Goal: Task Accomplishment & Management: Manage account settings

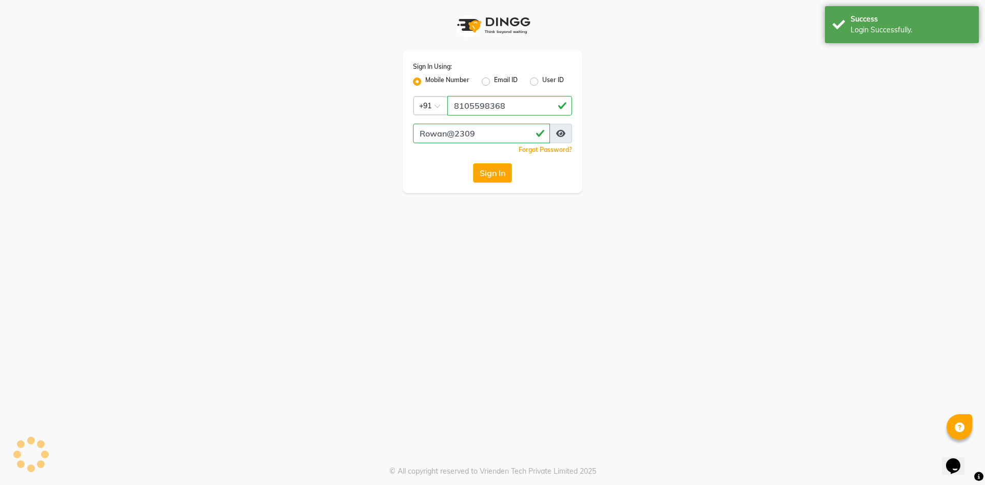
select select "90"
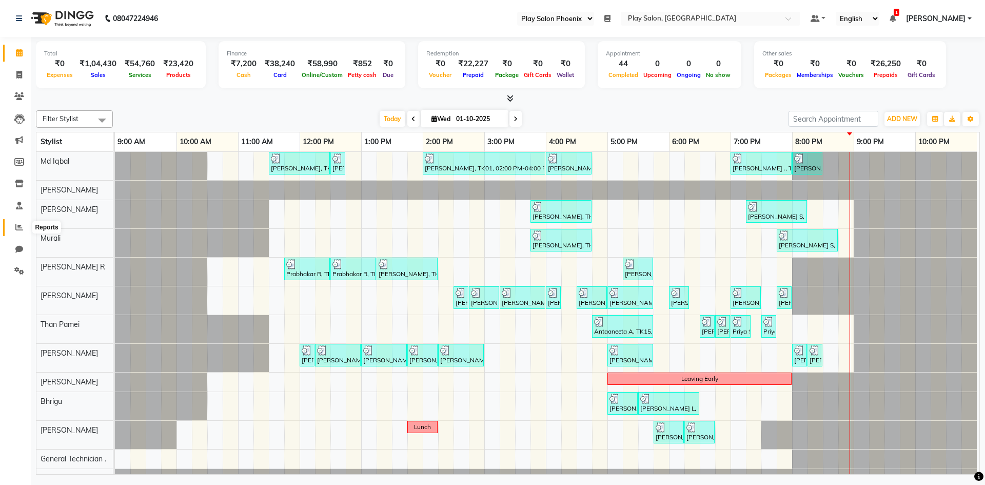
click at [25, 229] on span at bounding box center [19, 228] width 18 height 12
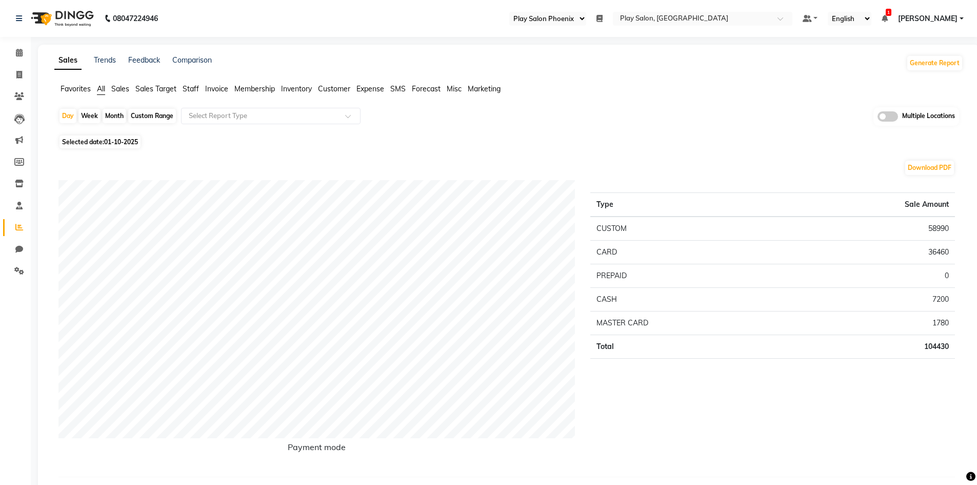
click at [157, 119] on div "Custom Range" at bounding box center [152, 116] width 48 height 14
select select "10"
select select "2025"
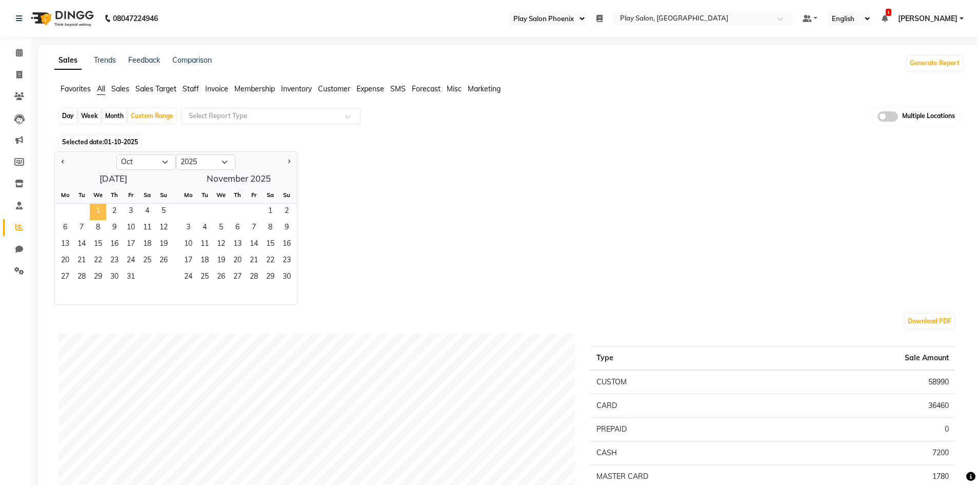
click at [99, 206] on span "1" at bounding box center [98, 212] width 16 height 16
click at [124, 92] on span "Sales" at bounding box center [120, 88] width 18 height 9
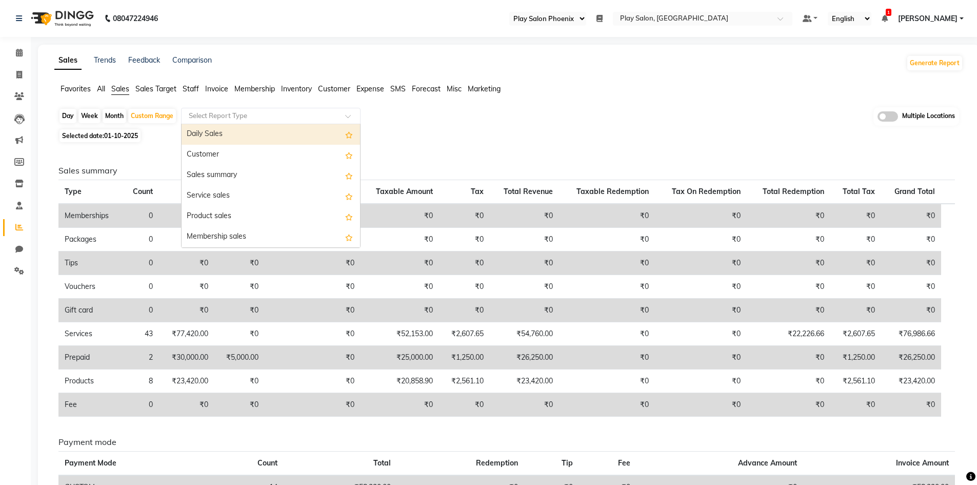
click at [218, 124] on ng-select "Select Report Type Daily Sales Customer Sales summary Service sales Product sal…" at bounding box center [270, 116] width 179 height 16
click at [190, 90] on span "Staff" at bounding box center [191, 88] width 16 height 9
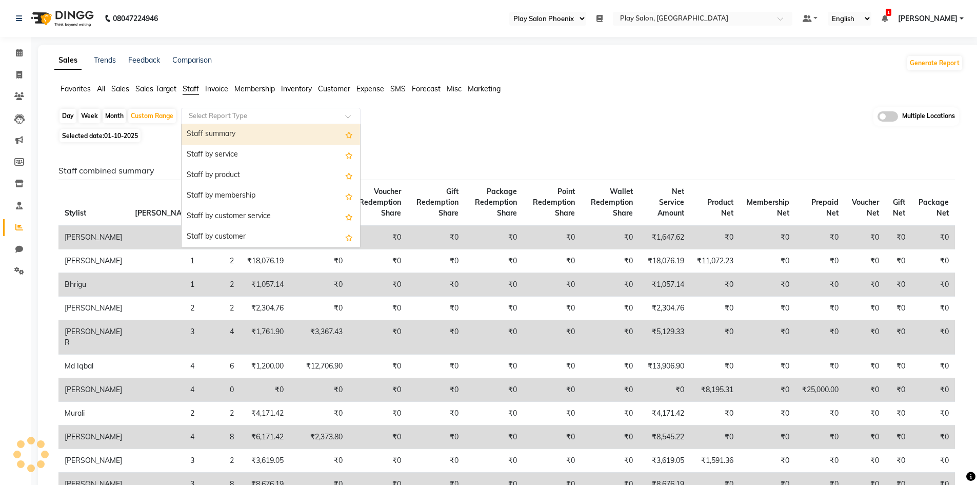
click at [309, 120] on input "text" at bounding box center [261, 116] width 148 height 10
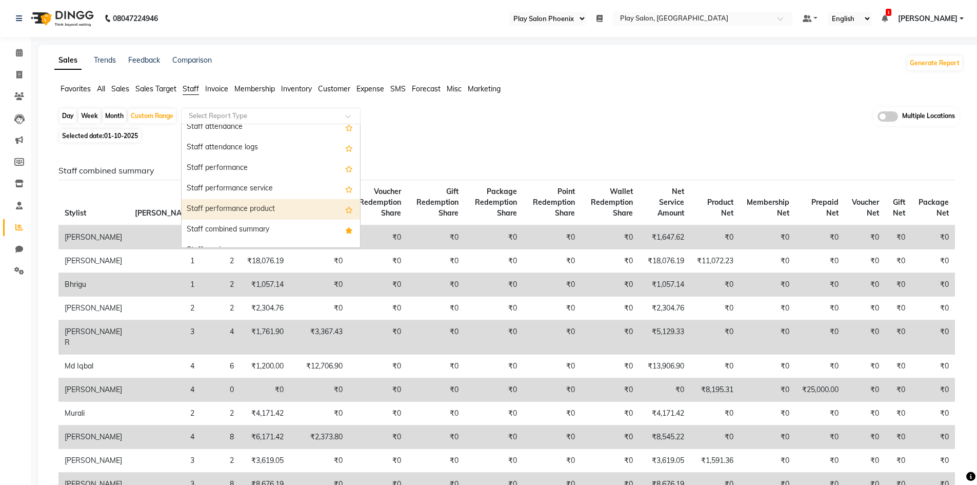
scroll to position [154, 0]
click at [238, 210] on div "Staff combined summary" at bounding box center [271, 206] width 178 height 21
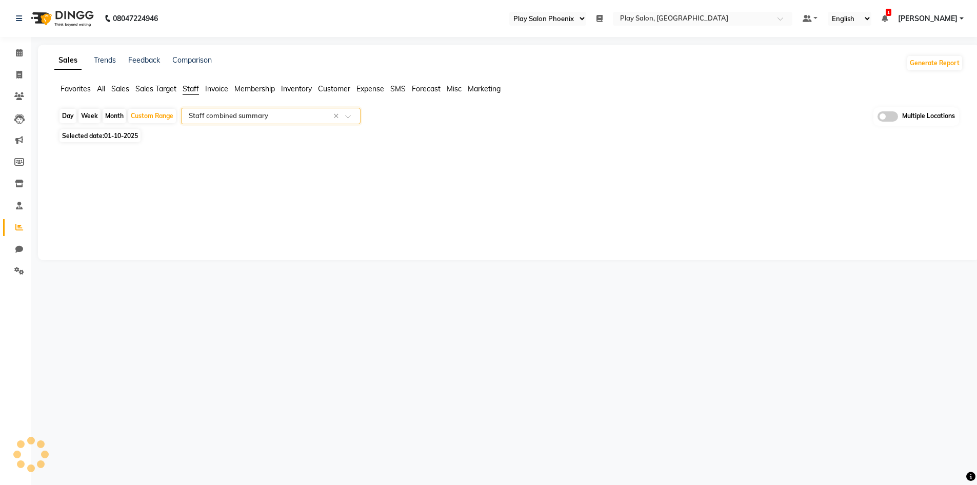
select select "full_report"
select select "csv"
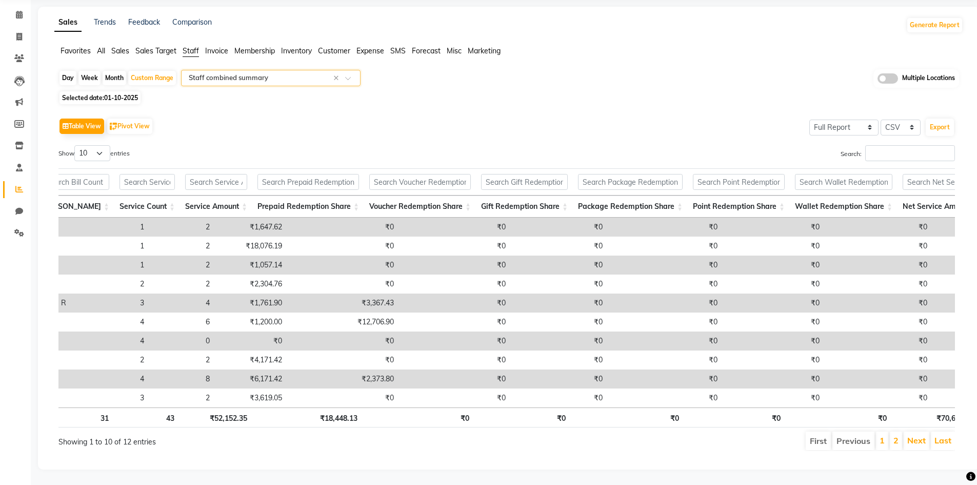
scroll to position [0, 152]
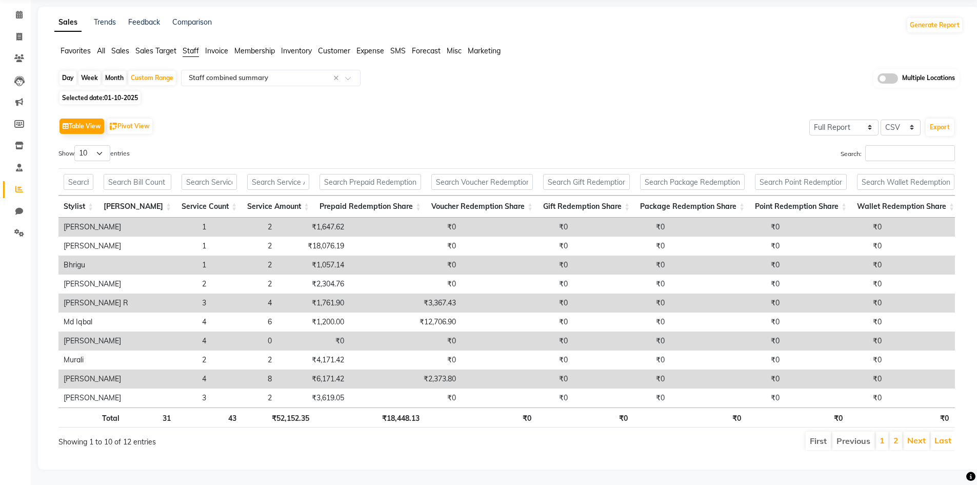
click at [95, 331] on td "[PERSON_NAME]" at bounding box center [95, 340] width 75 height 19
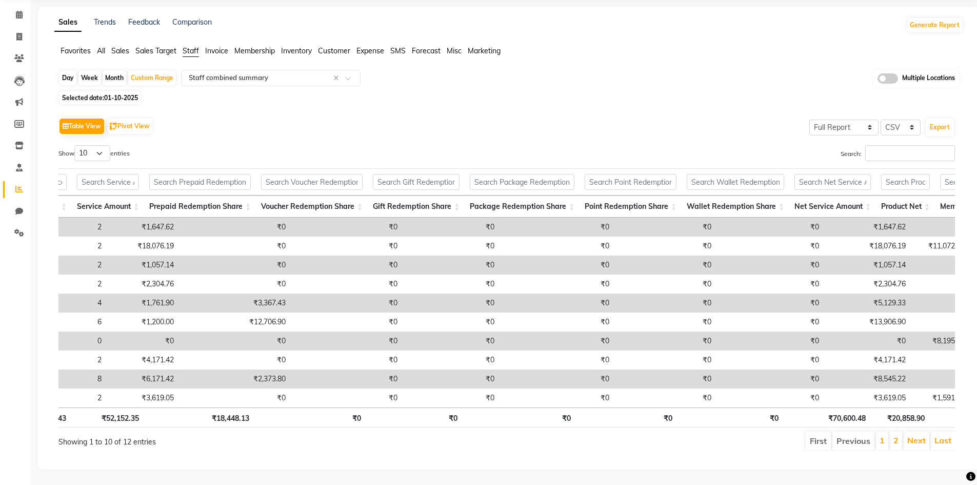
scroll to position [0, 172]
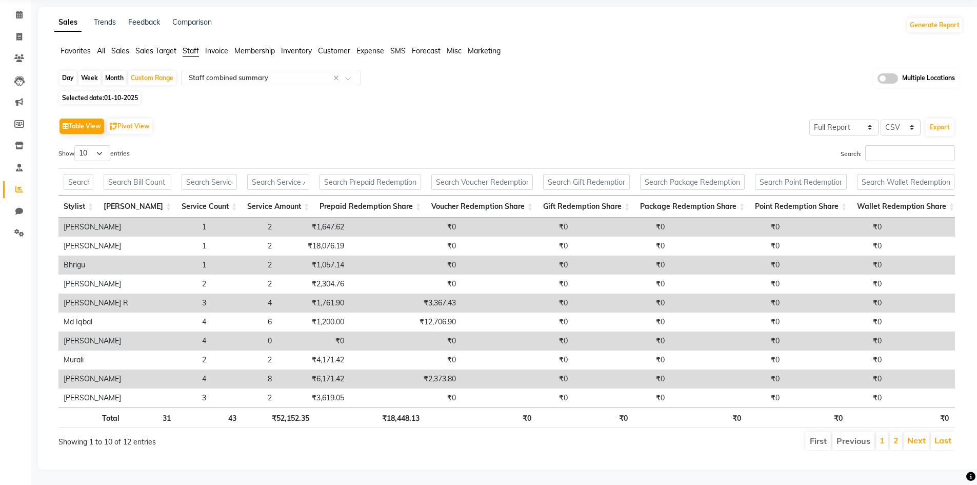
click at [891, 431] on li "2" at bounding box center [896, 440] width 12 height 18
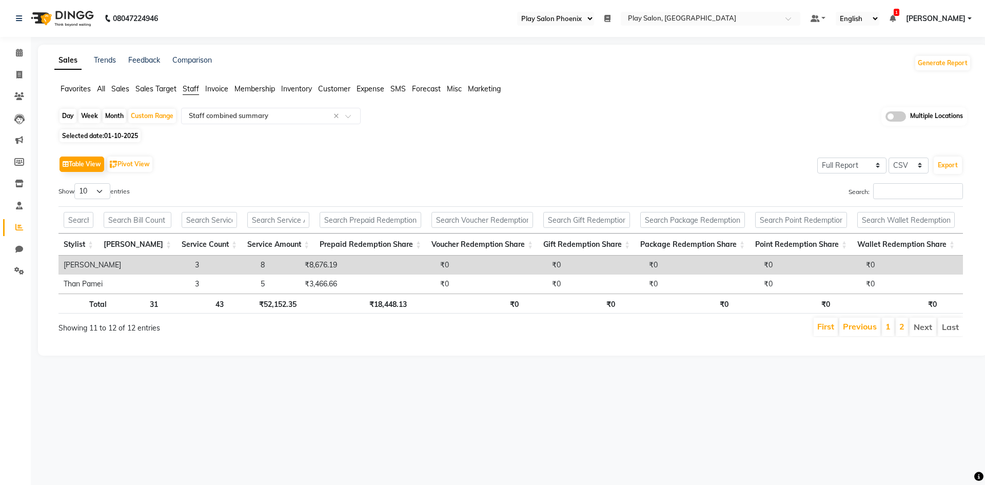
click at [893, 336] on li "1" at bounding box center [887, 326] width 12 height 18
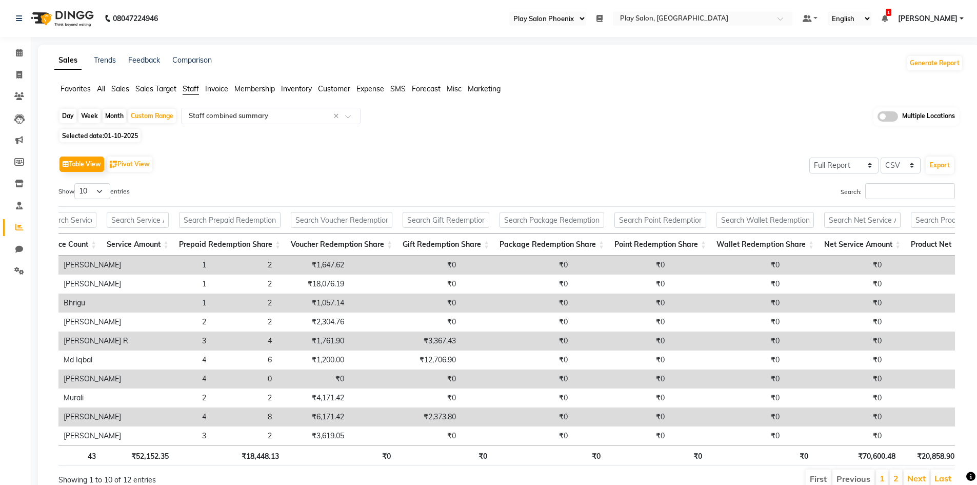
scroll to position [0, 0]
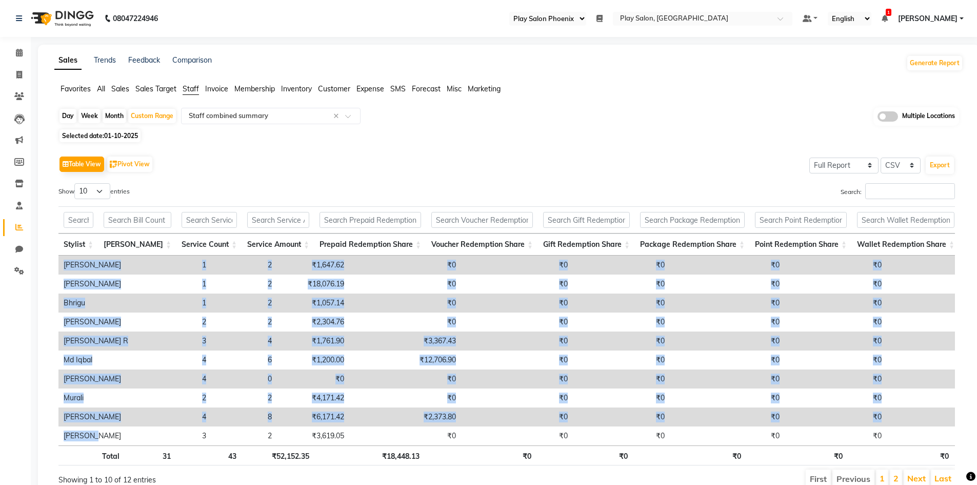
drag, startPoint x: 95, startPoint y: 442, endPoint x: 45, endPoint y: 442, distance: 50.3
click at [45, 442] on div "Sales Trends Feedback Comparison Generate Report Favorites All Sales Sales Targ…" at bounding box center [508, 276] width 941 height 463
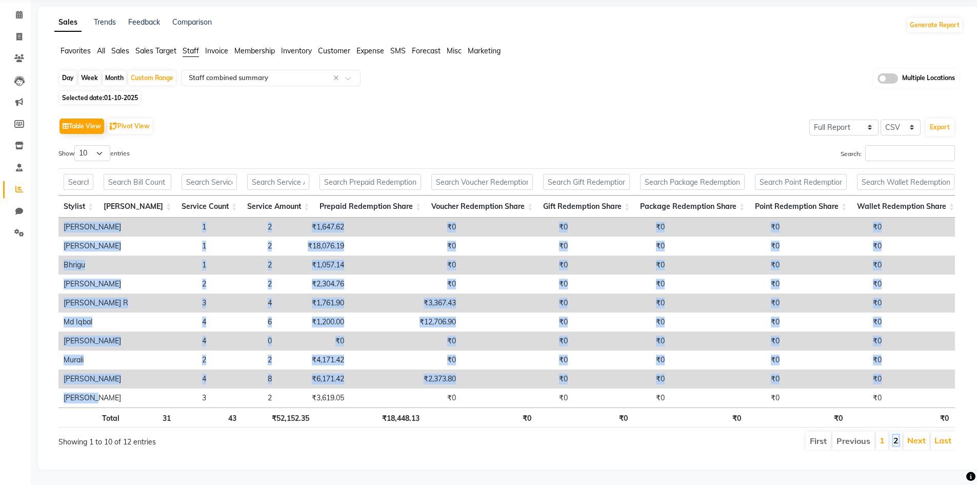
click at [895, 435] on link "2" at bounding box center [895, 440] width 5 height 10
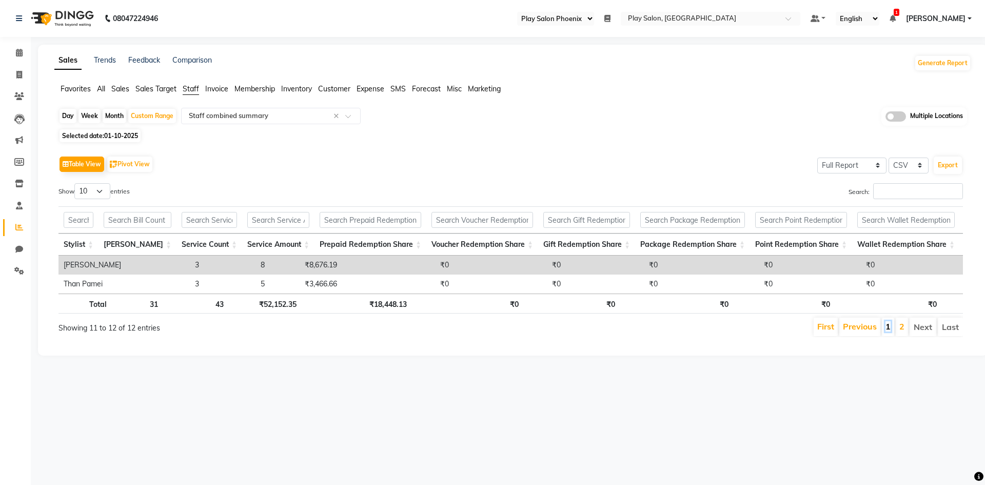
click at [890, 331] on link "1" at bounding box center [887, 326] width 5 height 10
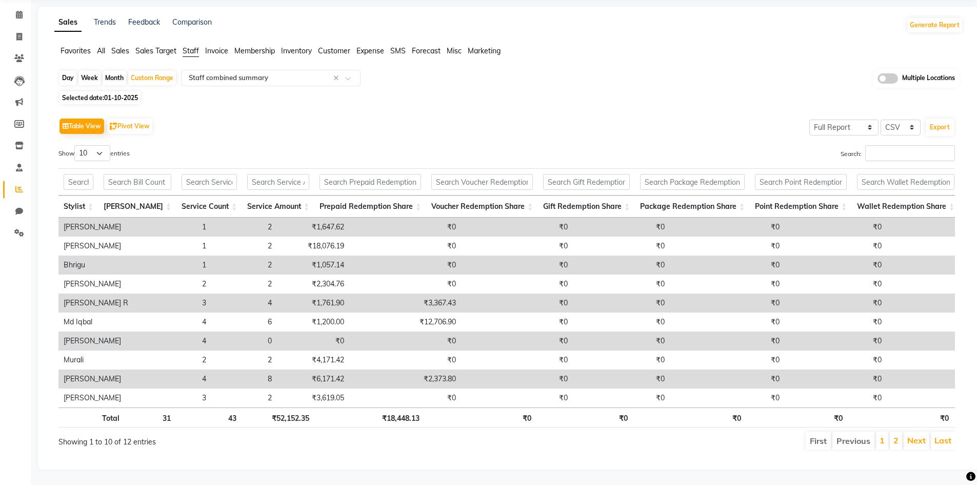
click at [900, 433] on li "2" at bounding box center [896, 440] width 12 height 18
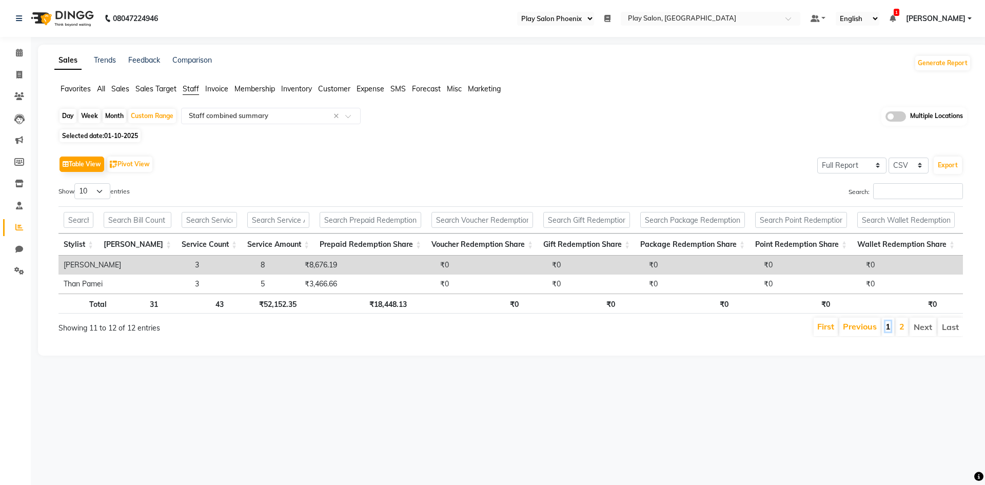
click at [888, 331] on link "1" at bounding box center [887, 326] width 5 height 10
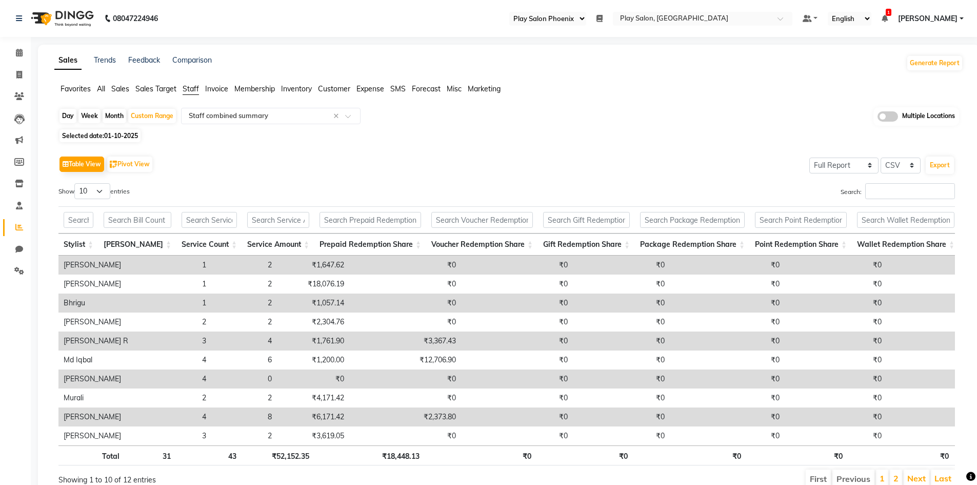
click at [335, 50] on div "Sales Trends Feedback Comparison Generate Report Favorites All Sales Sales Targ…" at bounding box center [508, 276] width 941 height 463
click at [122, 86] on span "Sales" at bounding box center [120, 88] width 18 height 9
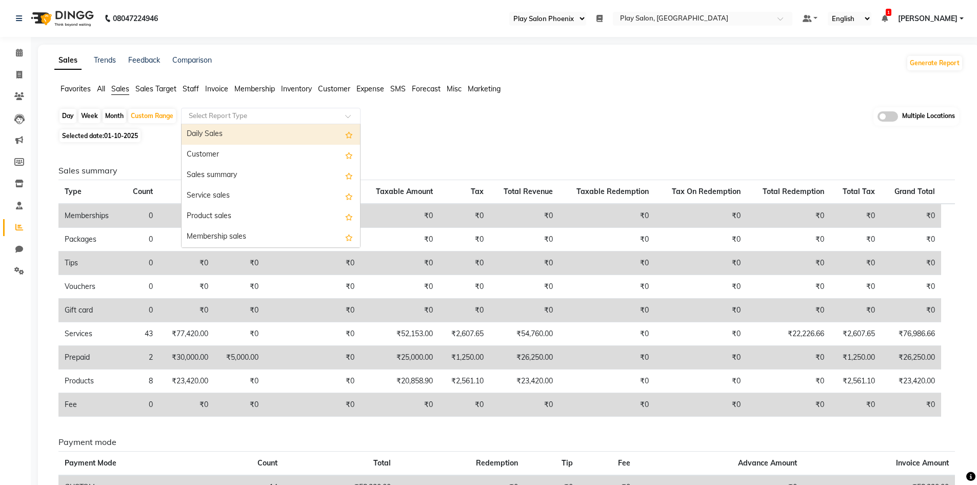
click at [209, 114] on input "text" at bounding box center [261, 116] width 148 height 10
click at [223, 134] on div "Daily Sales" at bounding box center [271, 134] width 178 height 21
select select "full_report"
select select "csv"
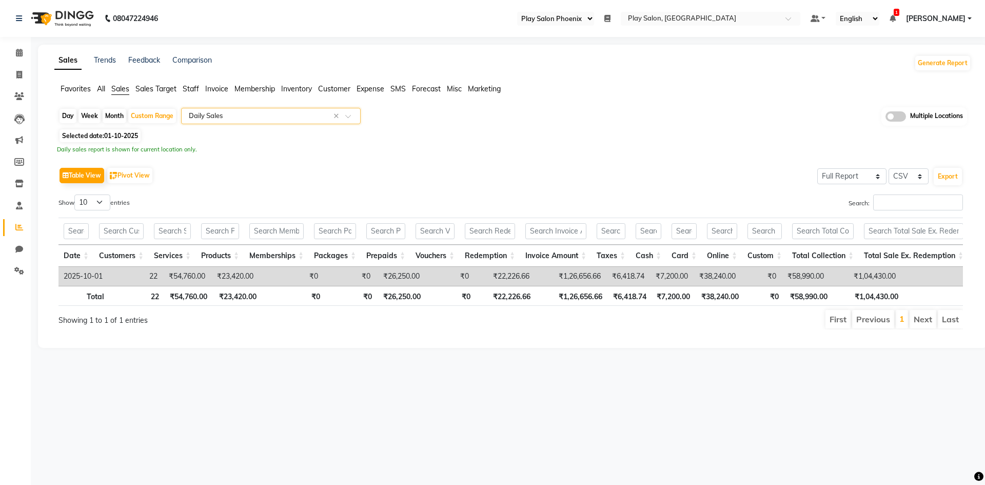
click at [225, 114] on input "text" at bounding box center [261, 116] width 148 height 10
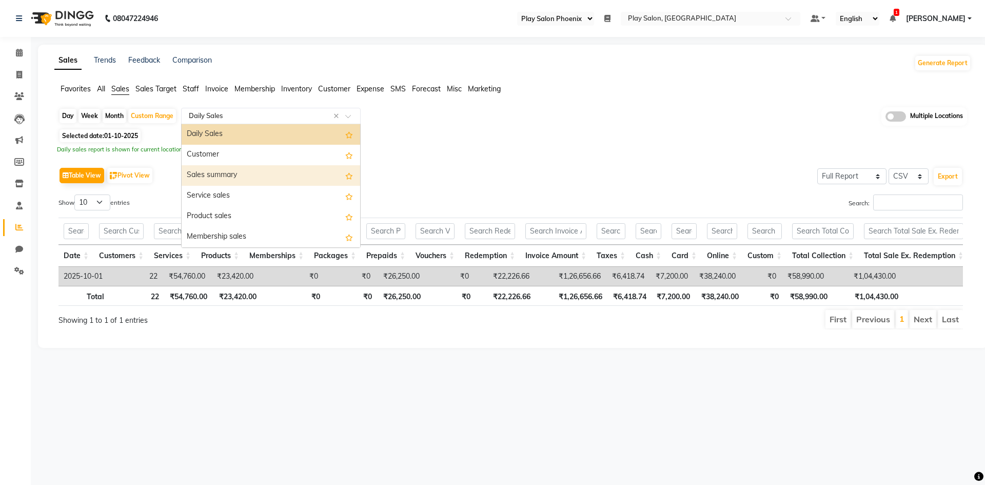
click at [226, 179] on div "Sales summary" at bounding box center [271, 175] width 178 height 21
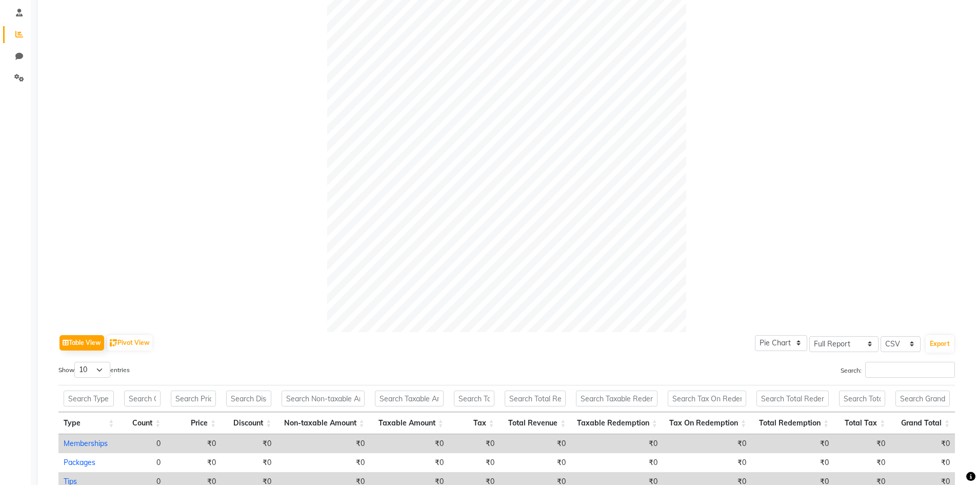
scroll to position [39, 0]
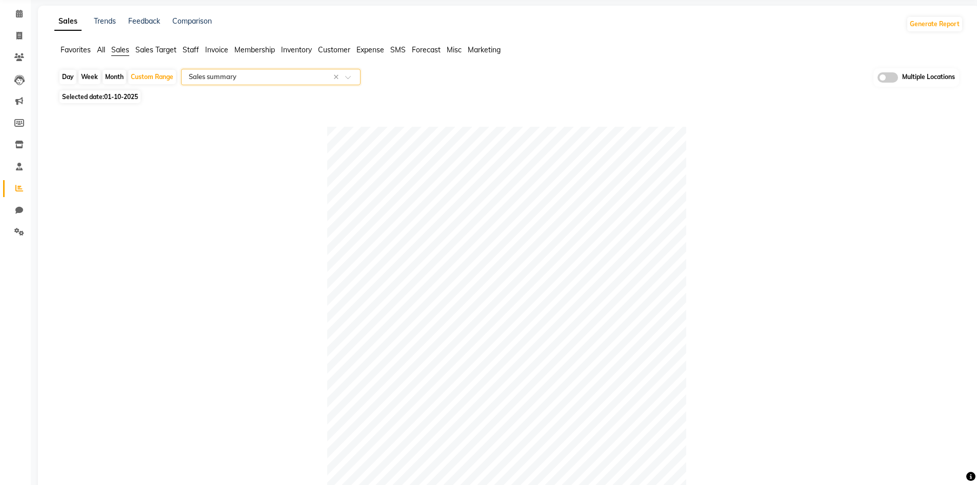
click at [231, 77] on input "text" at bounding box center [261, 77] width 148 height 10
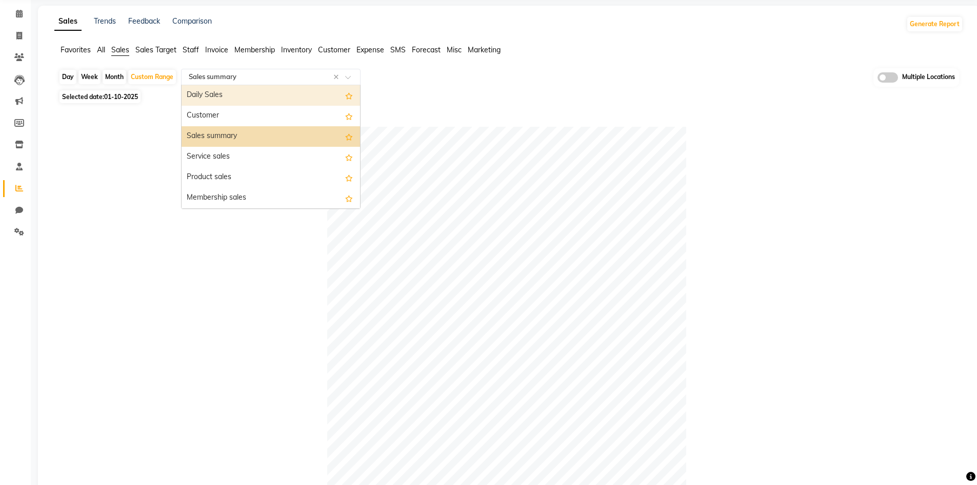
click at [222, 102] on div "Daily Sales" at bounding box center [271, 95] width 178 height 21
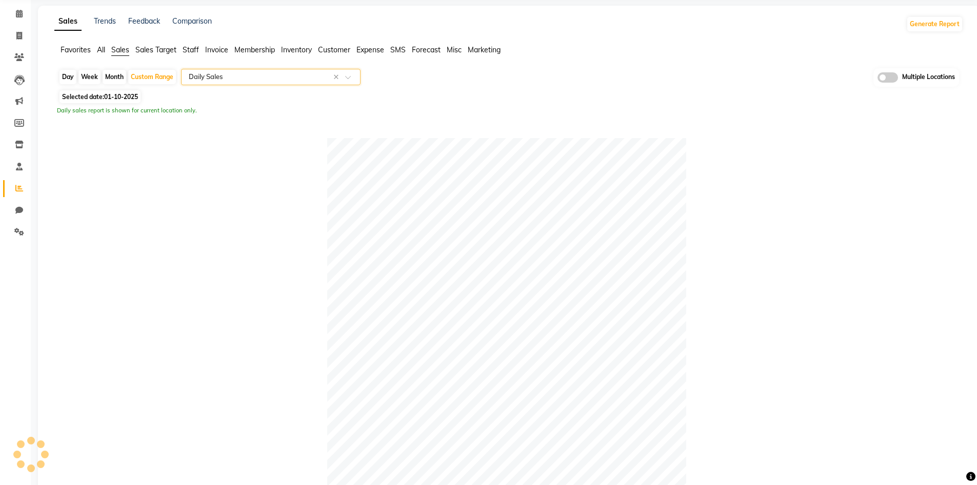
scroll to position [0, 0]
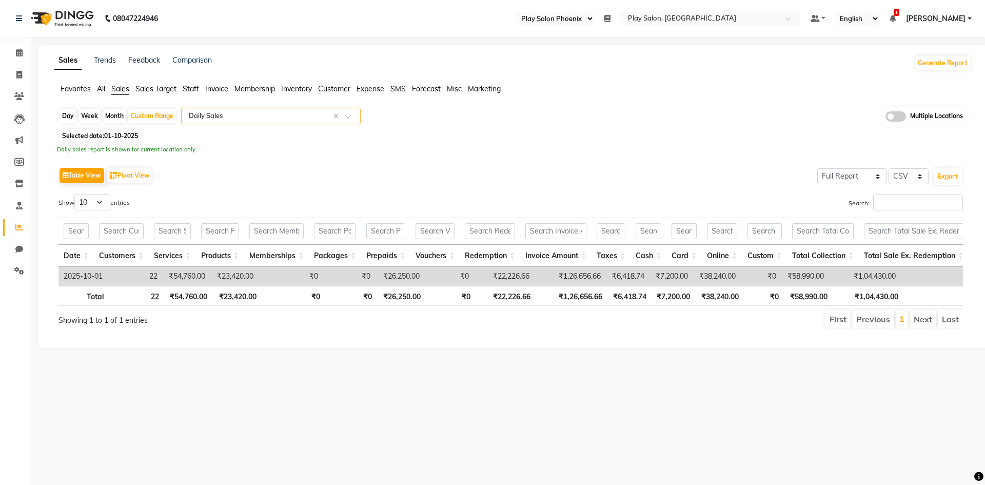
click at [339, 89] on span "Customer" at bounding box center [334, 88] width 32 height 9
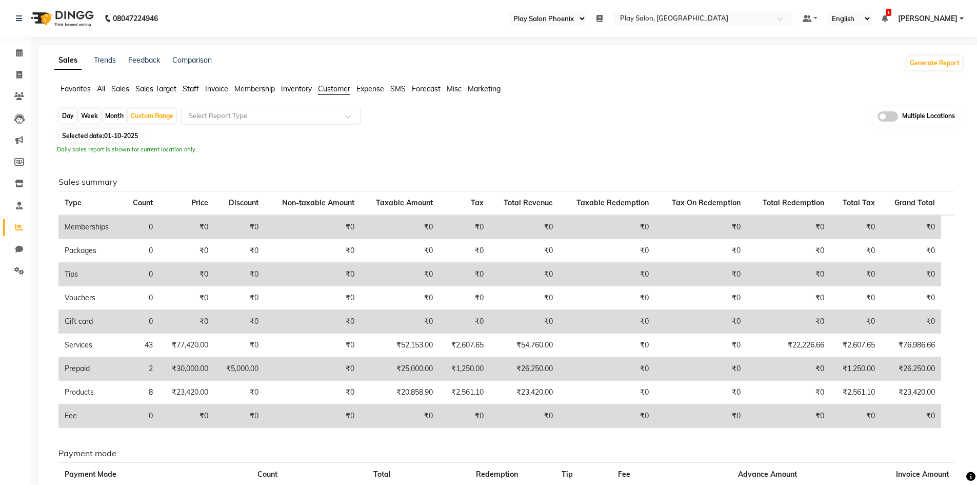
click at [346, 117] on span at bounding box center [351, 119] width 13 height 10
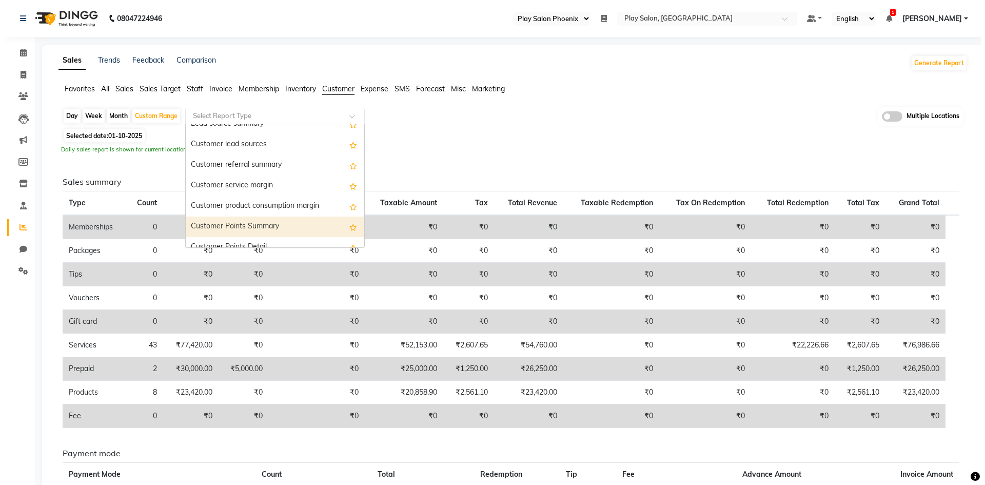
scroll to position [103, 0]
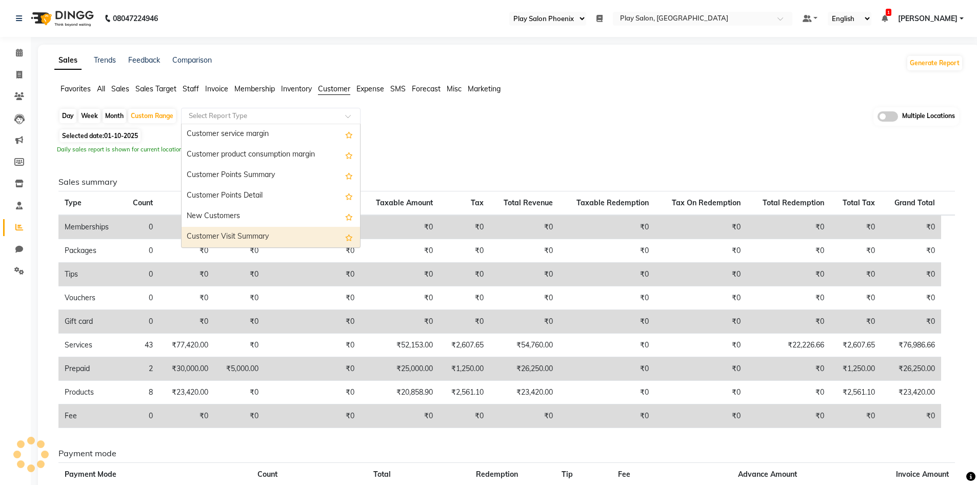
click at [236, 233] on div "Customer Visit Summary" at bounding box center [271, 237] width 178 height 21
select select "full_report"
select select "csv"
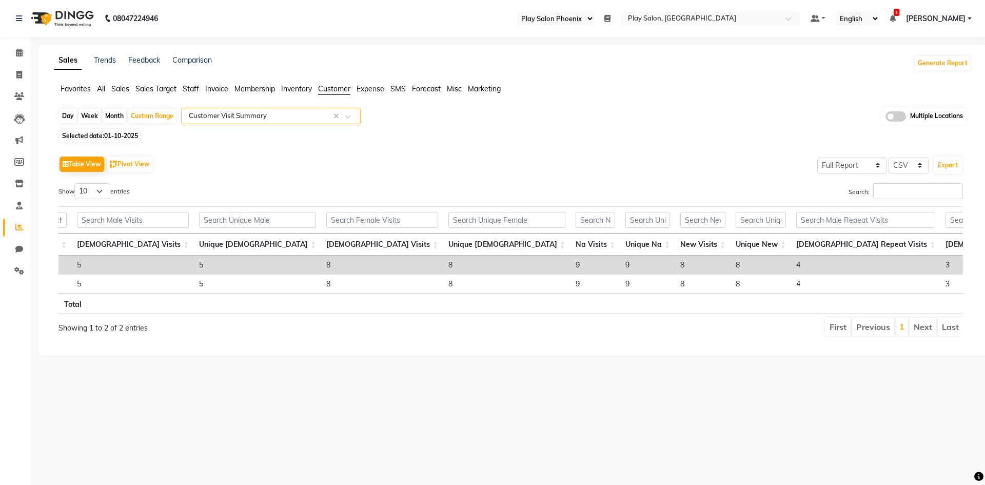
scroll to position [0, 33]
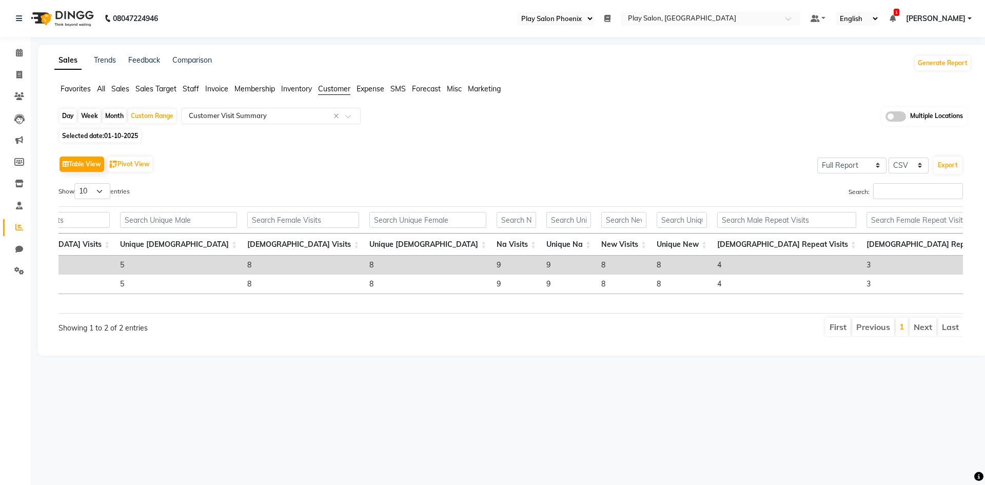
click at [127, 91] on span "Sales" at bounding box center [120, 88] width 18 height 9
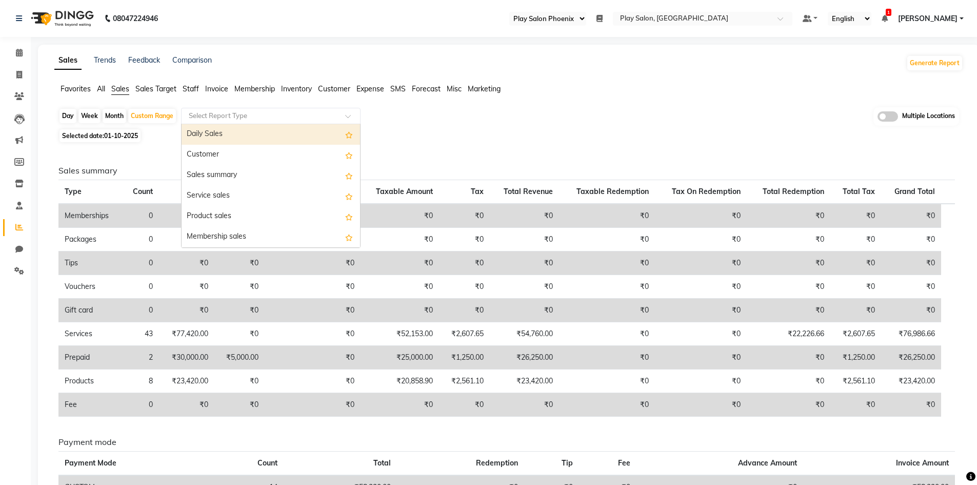
click at [243, 112] on input "text" at bounding box center [261, 116] width 148 height 10
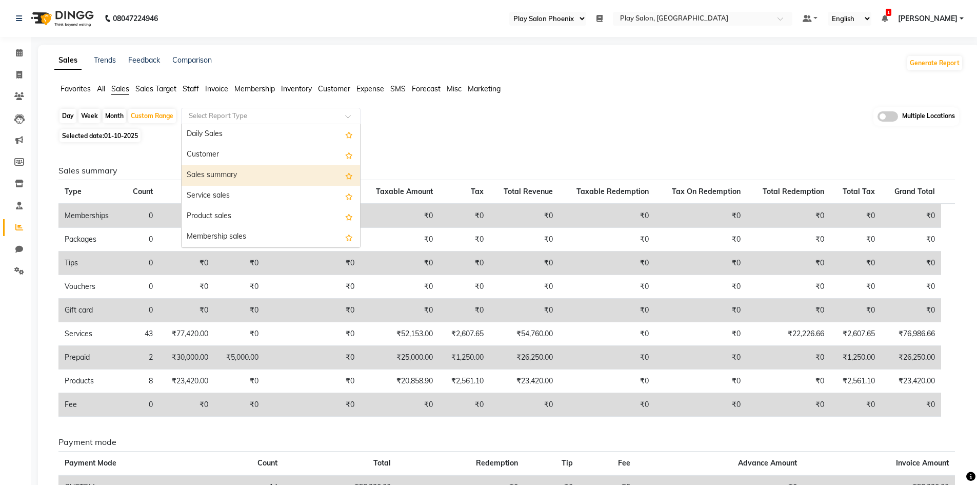
click at [233, 171] on div "Sales summary" at bounding box center [271, 175] width 178 height 21
select select "full_report"
select select "csv"
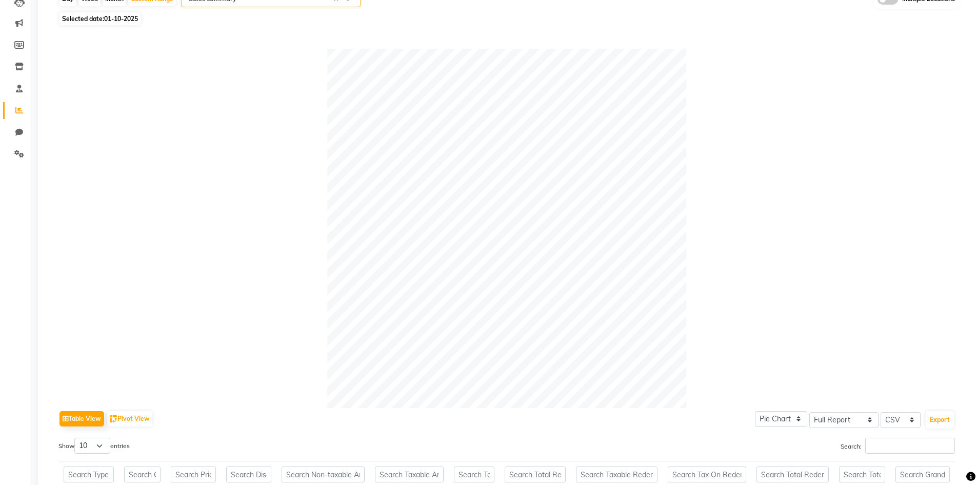
scroll to position [0, 0]
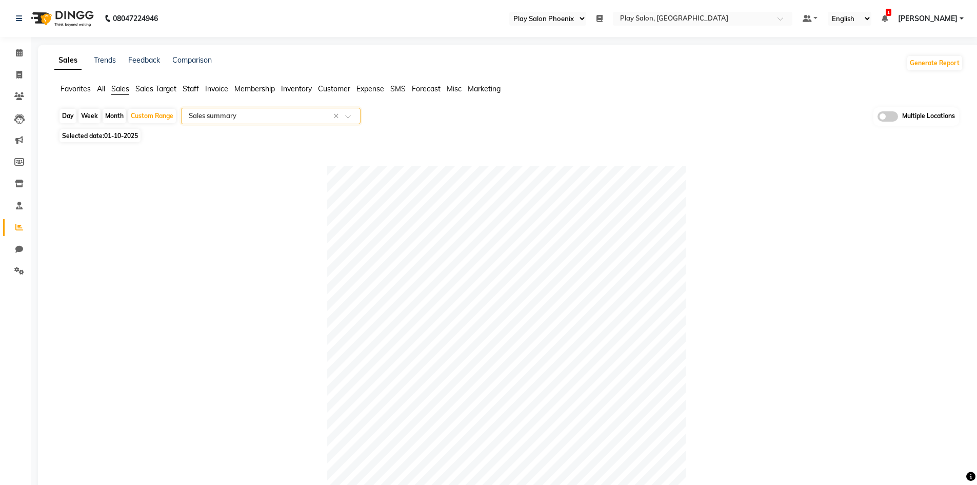
drag, startPoint x: 187, startPoint y: 88, endPoint x: 196, endPoint y: 88, distance: 9.2
click at [187, 88] on span "Staff" at bounding box center [191, 88] width 16 height 9
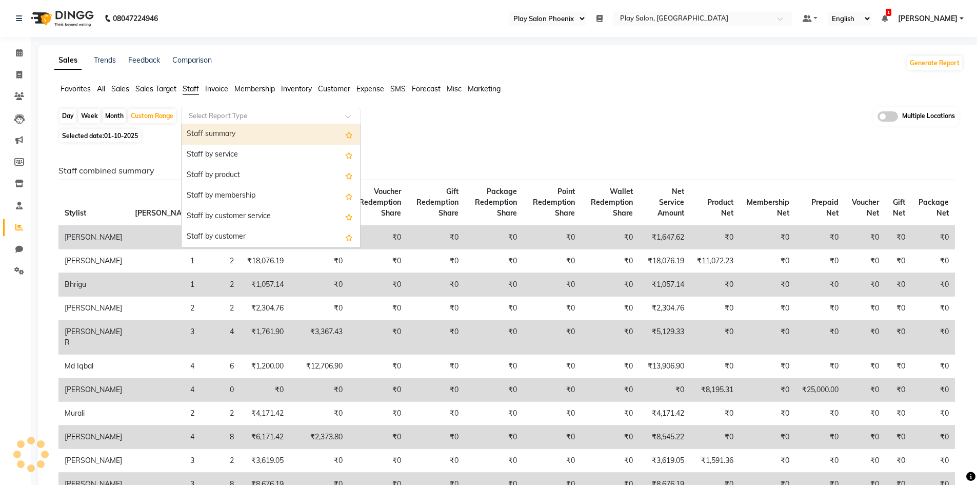
click at [353, 122] on span at bounding box center [351, 119] width 13 height 10
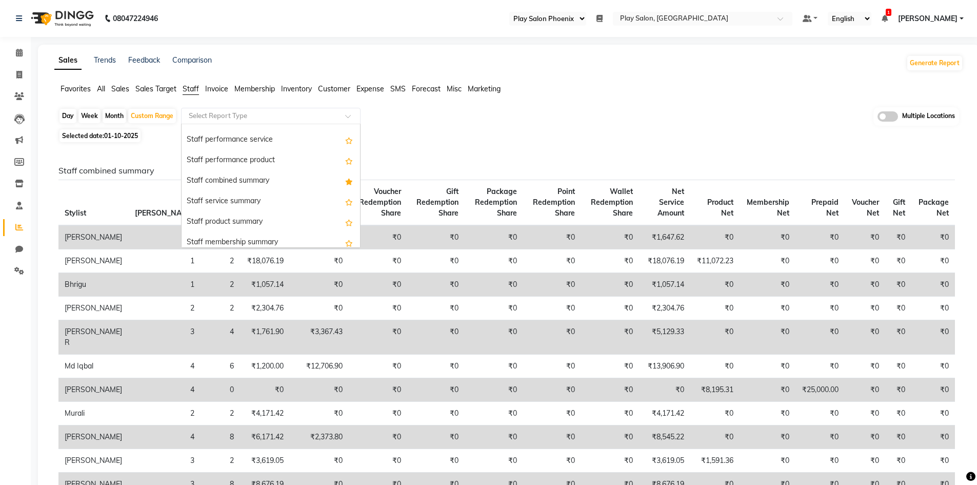
scroll to position [154, 0]
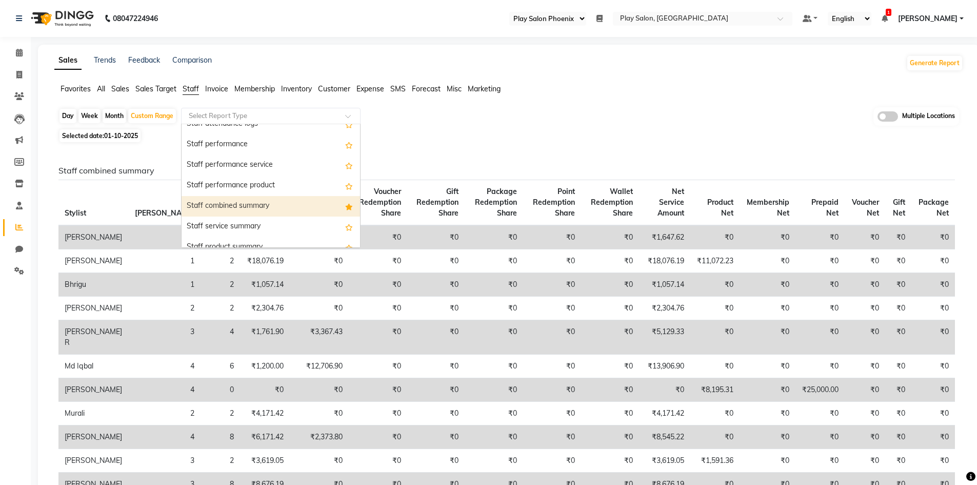
click at [252, 207] on div "Staff combined summary" at bounding box center [271, 206] width 178 height 21
select select "full_report"
select select "csv"
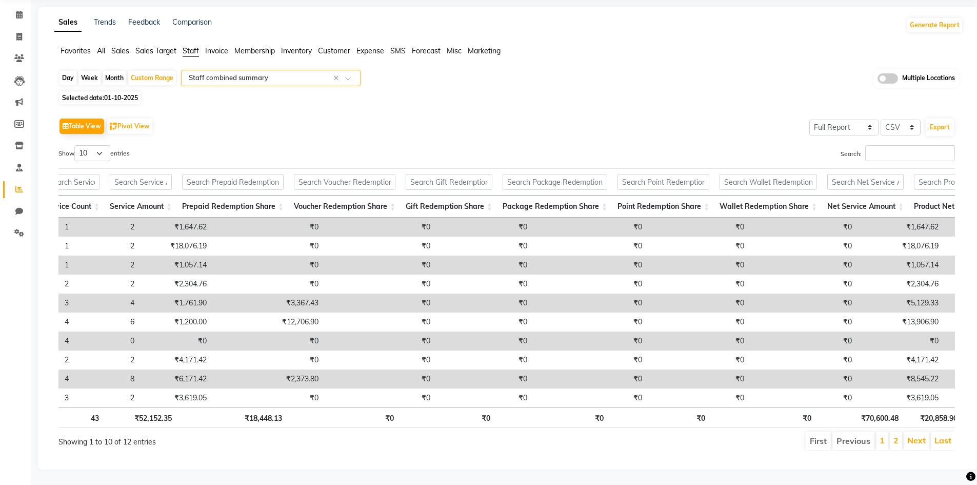
scroll to position [0, 213]
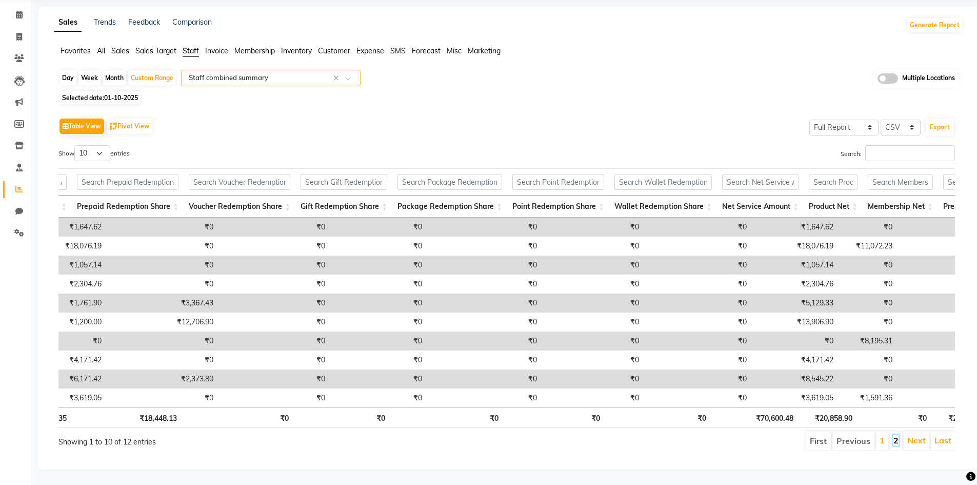
click at [897, 435] on link "2" at bounding box center [895, 440] width 5 height 10
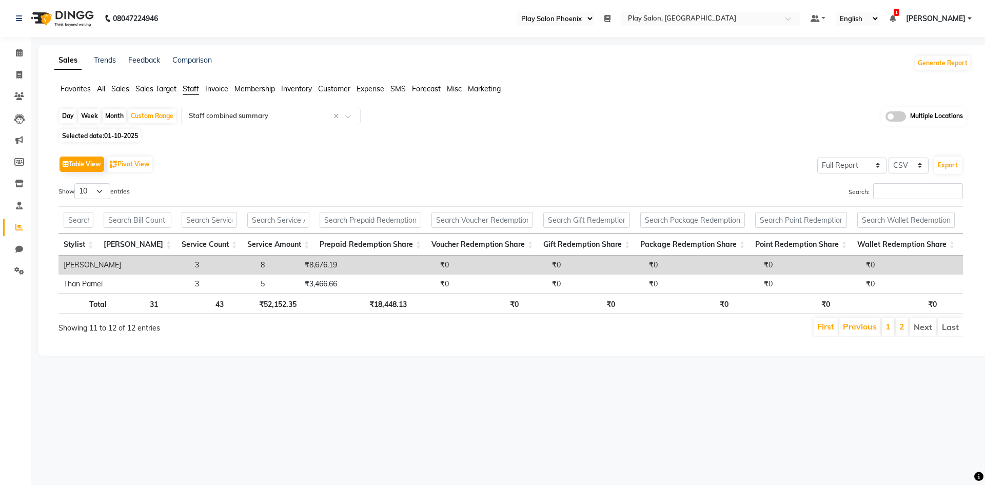
click at [884, 335] on li "1" at bounding box center [887, 326] width 12 height 18
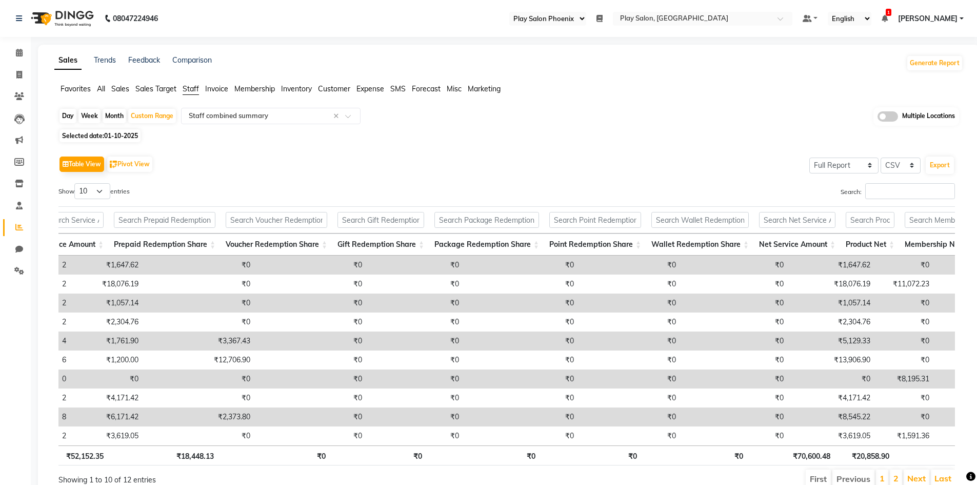
scroll to position [0, 206]
click at [262, 87] on span "Membership" at bounding box center [254, 88] width 41 height 9
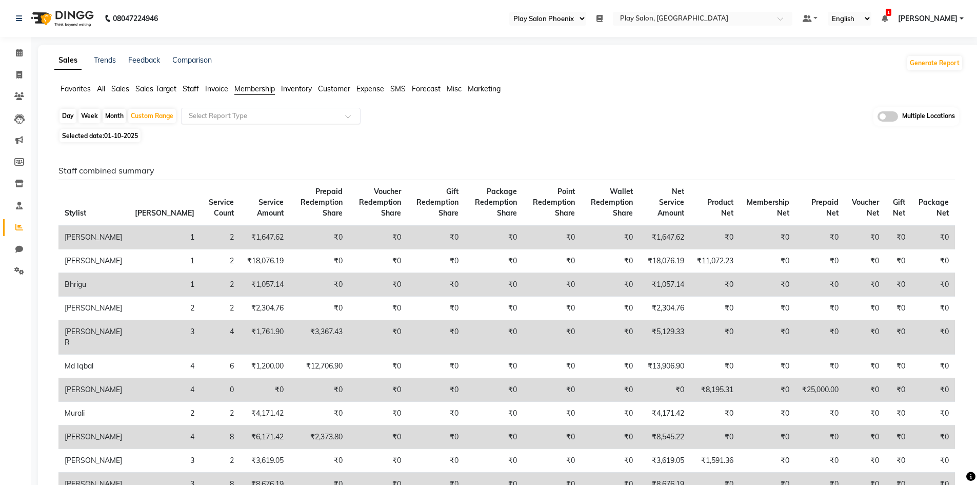
click at [272, 118] on input "text" at bounding box center [261, 116] width 148 height 10
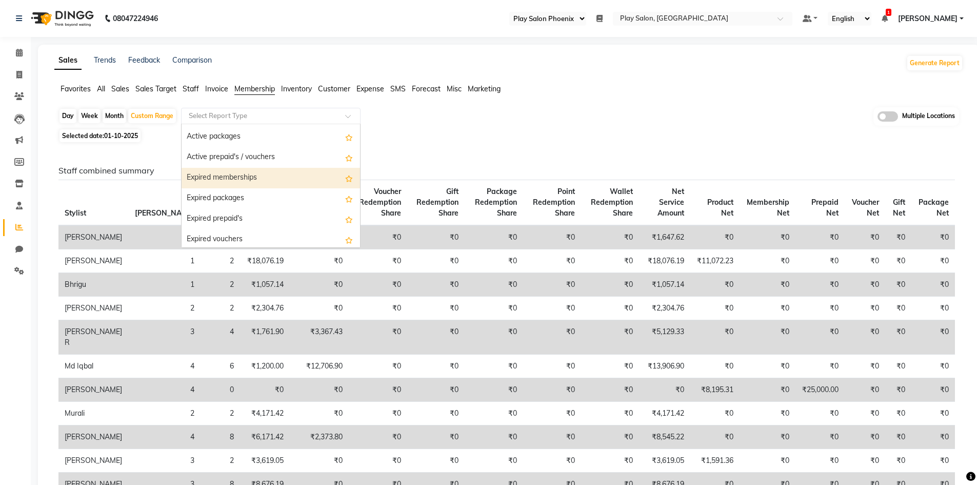
scroll to position [0, 0]
click at [203, 175] on div "Active prepaid's / vouchers" at bounding box center [271, 175] width 178 height 21
select select "full_report"
select select "csv"
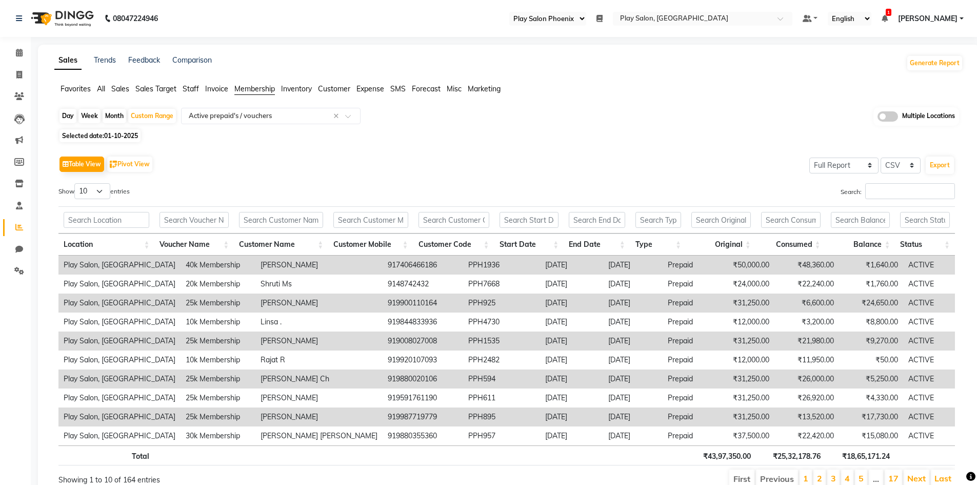
click at [121, 136] on span "01-10-2025" at bounding box center [121, 136] width 34 height 8
select select "10"
select select "2025"
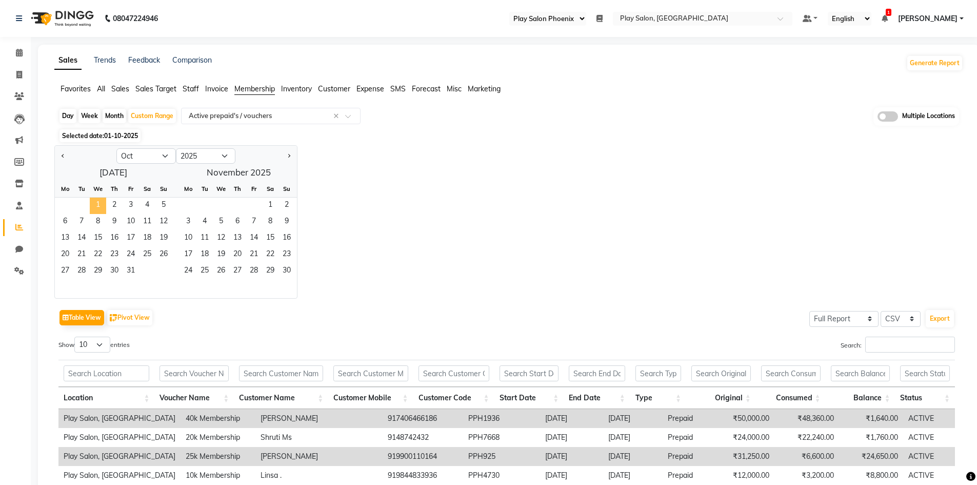
click at [96, 202] on span "1" at bounding box center [98, 205] width 16 height 16
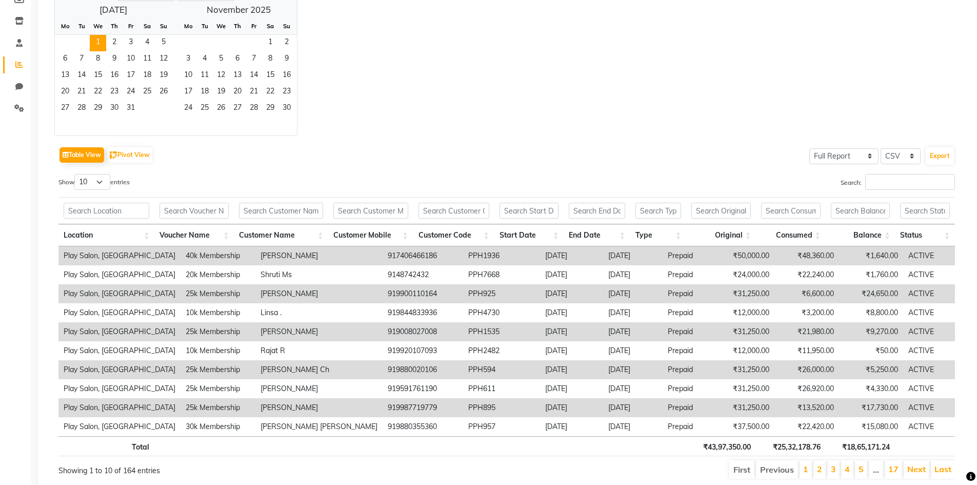
scroll to position [45, 0]
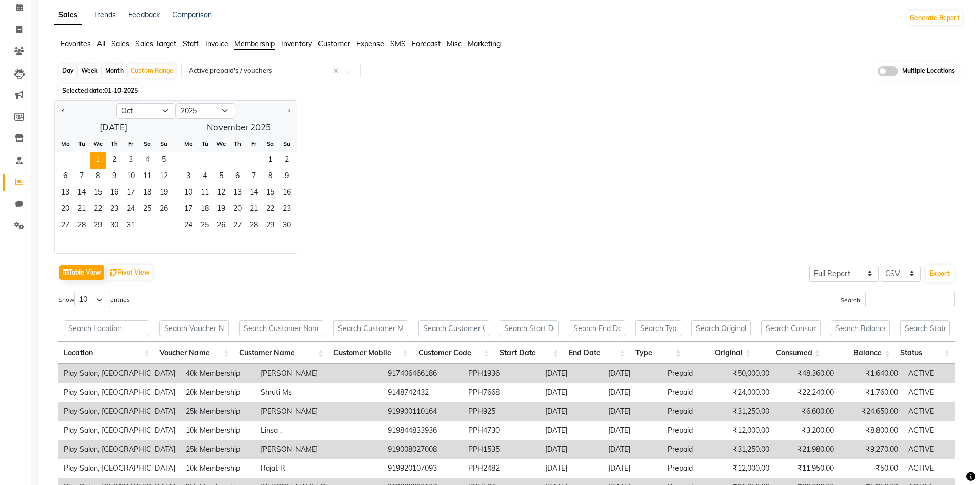
click at [332, 44] on span "Customer" at bounding box center [334, 43] width 32 height 9
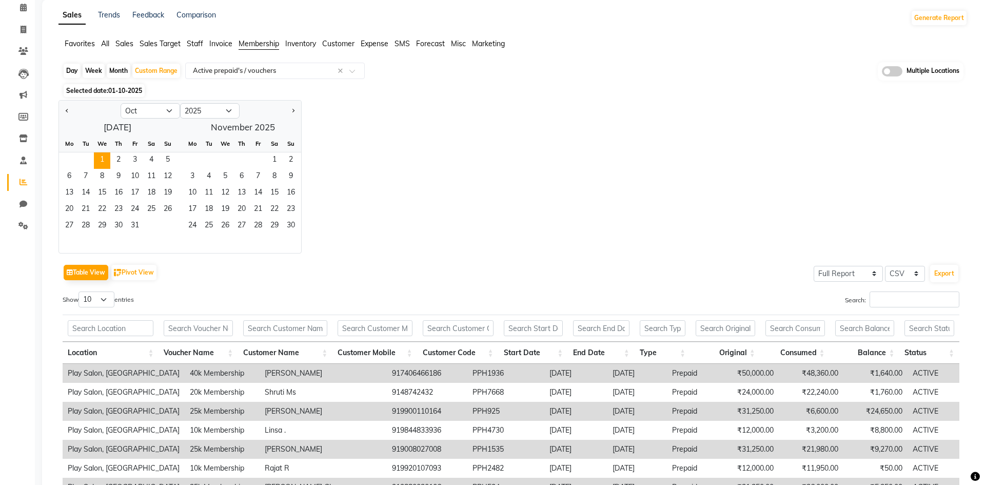
scroll to position [0, 0]
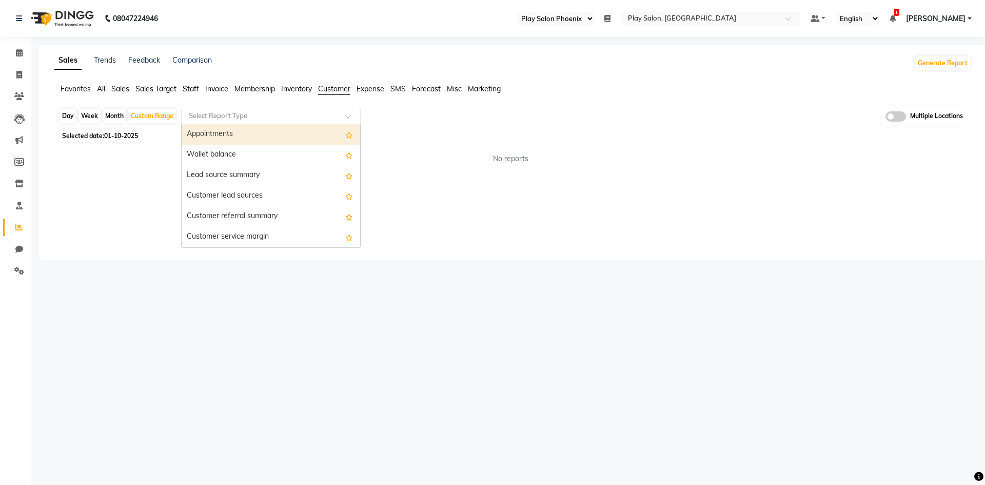
click at [347, 111] on div at bounding box center [271, 116] width 178 height 10
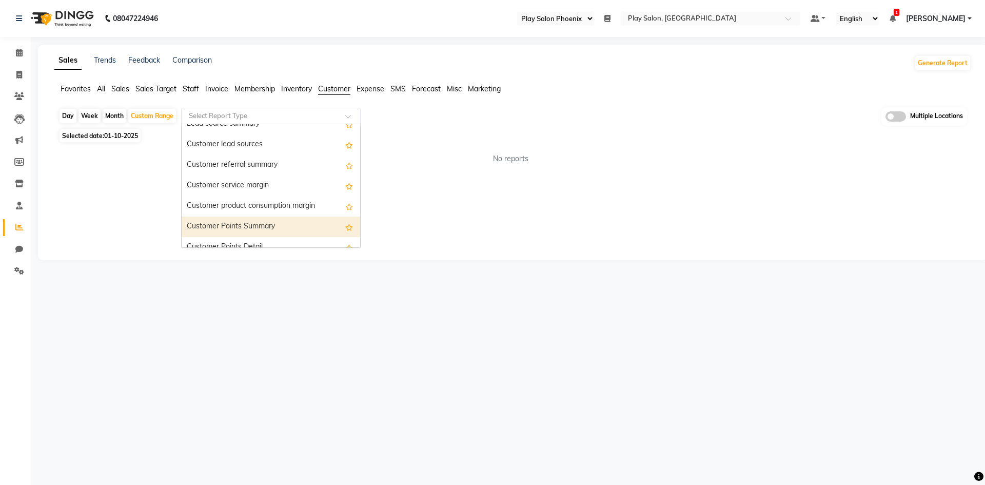
scroll to position [103, 0]
drag, startPoint x: 249, startPoint y: 177, endPoint x: 250, endPoint y: 240, distance: 62.6
click at [250, 240] on div "Appointments Wallet balance Lead source summary Customer lead sources Customer …" at bounding box center [271, 165] width 178 height 287
click at [250, 240] on div "Customer Visit Summary" at bounding box center [271, 237] width 178 height 21
select select "full_report"
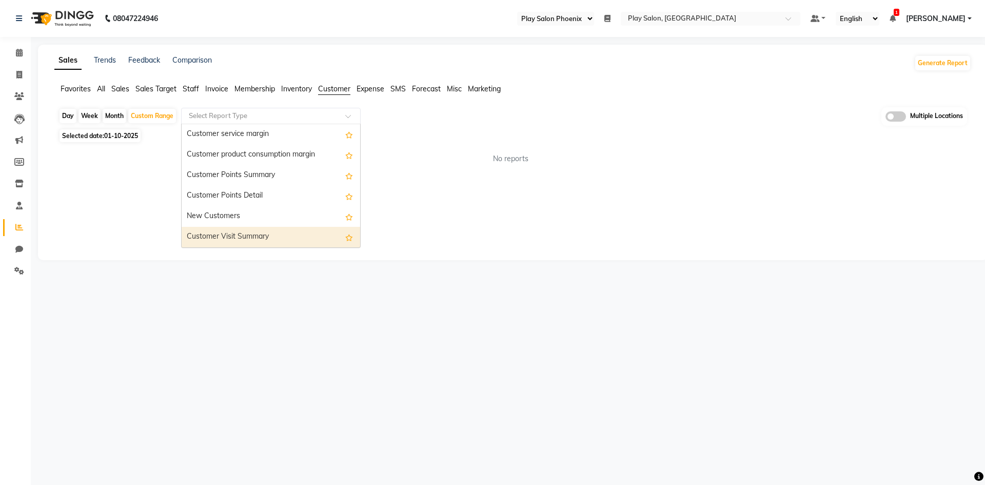
select select "csv"
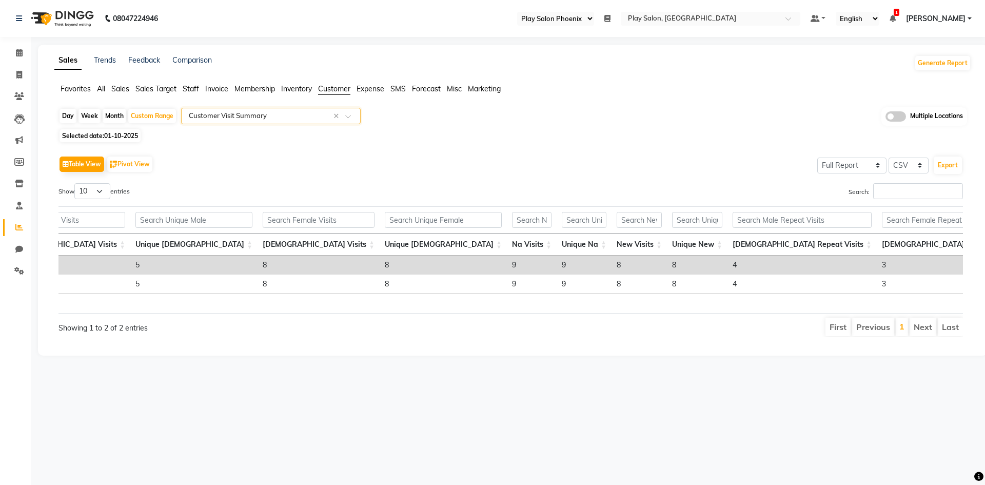
scroll to position [0, 113]
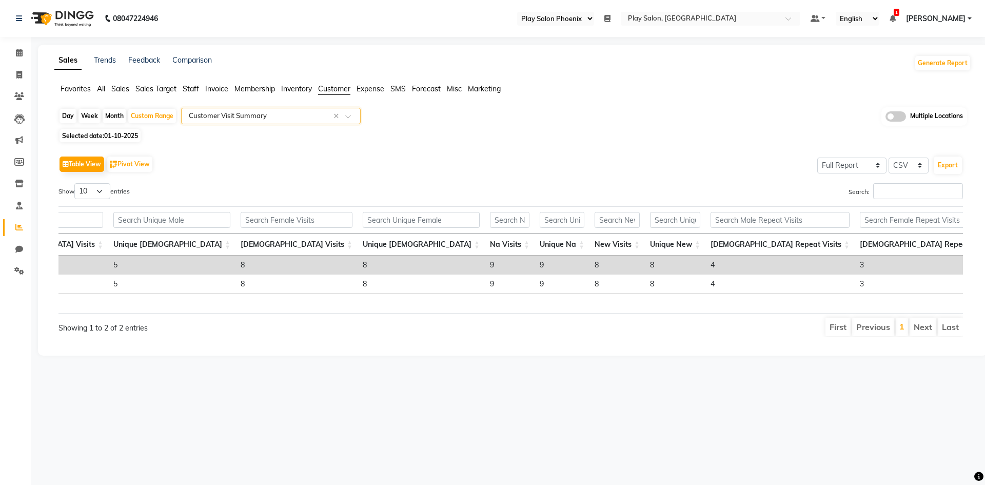
click at [949, 19] on span "[PERSON_NAME]" at bounding box center [935, 18] width 59 height 11
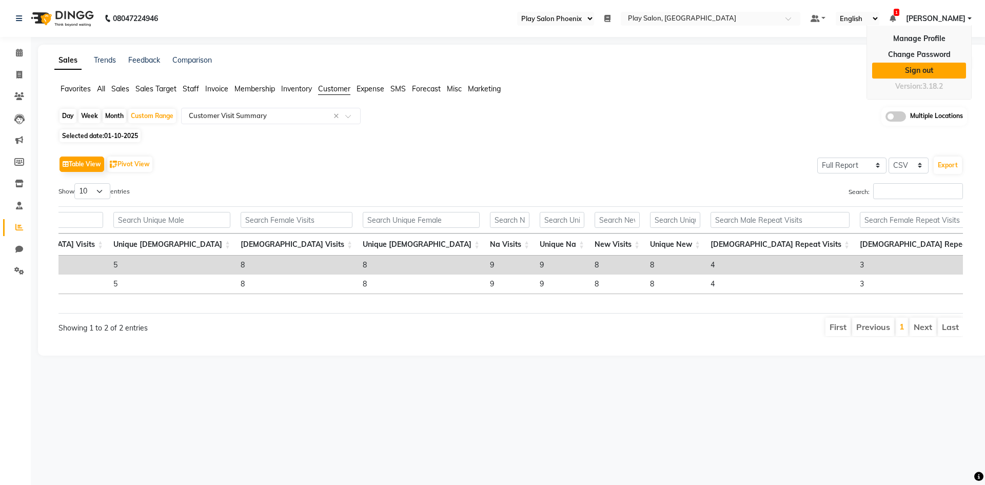
click at [934, 68] on link "Sign out" at bounding box center [919, 71] width 94 height 16
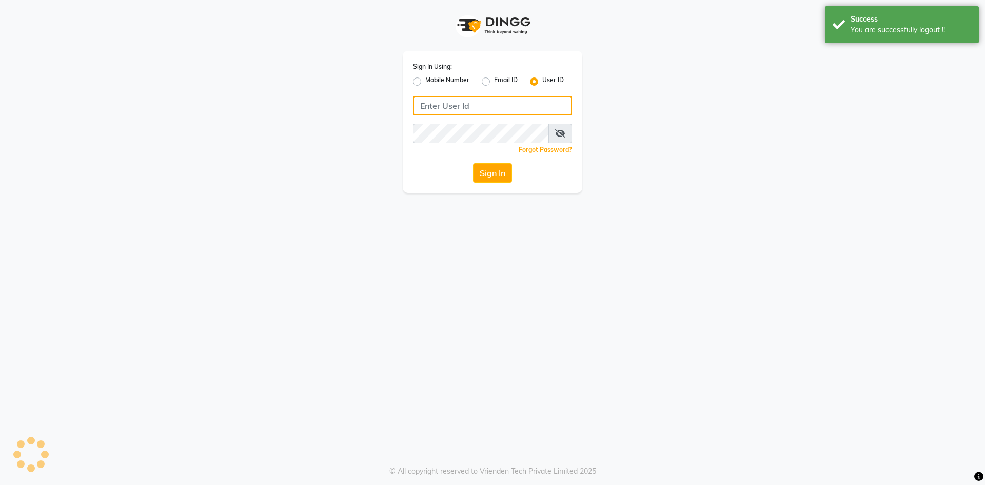
type input "9606078825"
click at [425, 81] on label "Mobile Number" at bounding box center [447, 81] width 44 height 12
click at [425, 81] on input "Mobile Number" at bounding box center [428, 78] width 7 height 7
radio input "true"
radio input "false"
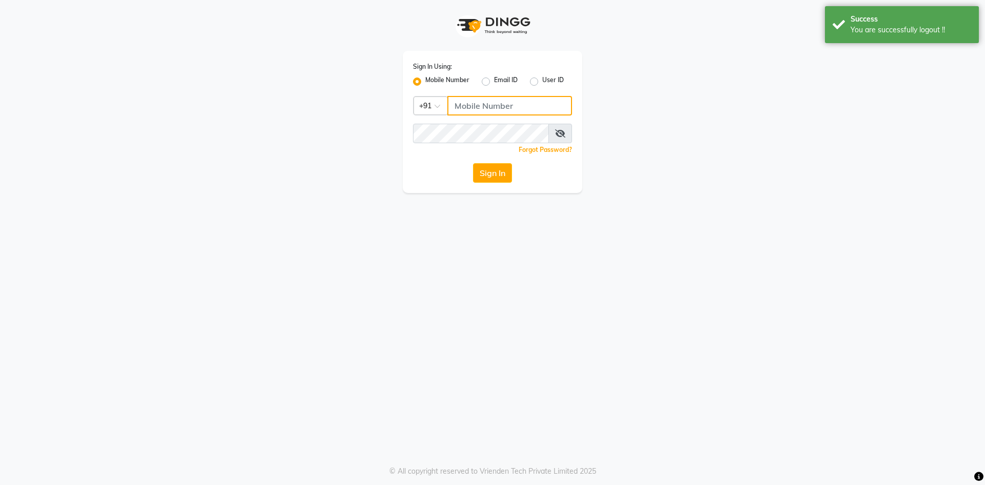
click at [484, 102] on input "Username" at bounding box center [509, 105] width 125 height 19
type input "9606078825"
click at [497, 169] on button "Sign In" at bounding box center [492, 172] width 39 height 19
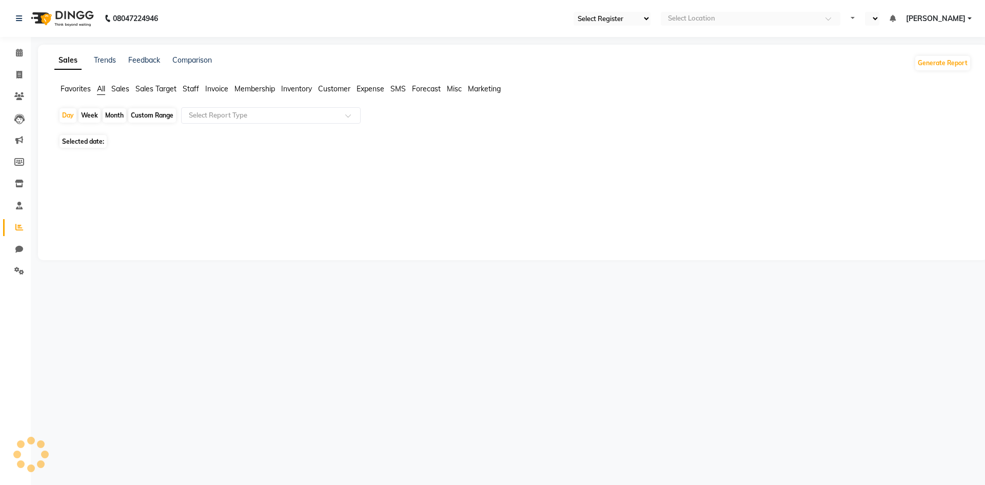
select select "en"
select select "90"
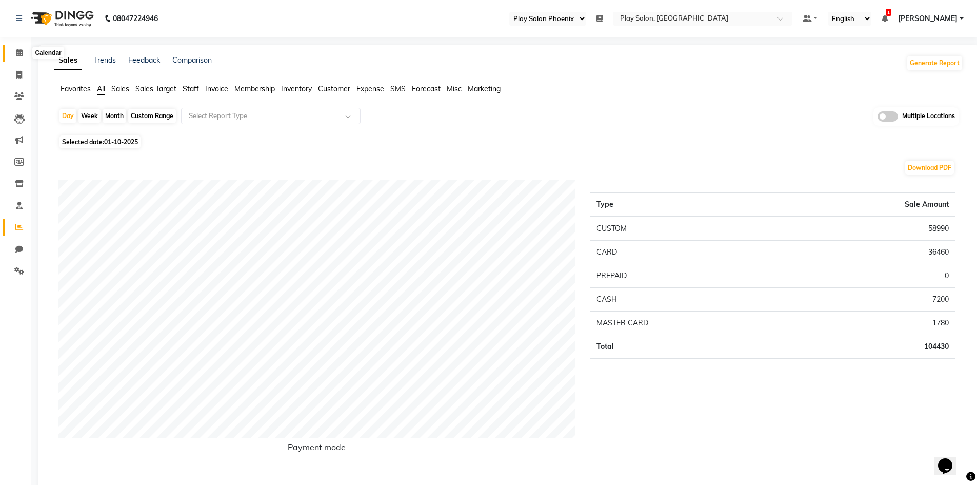
click at [18, 51] on icon at bounding box center [19, 53] width 7 height 8
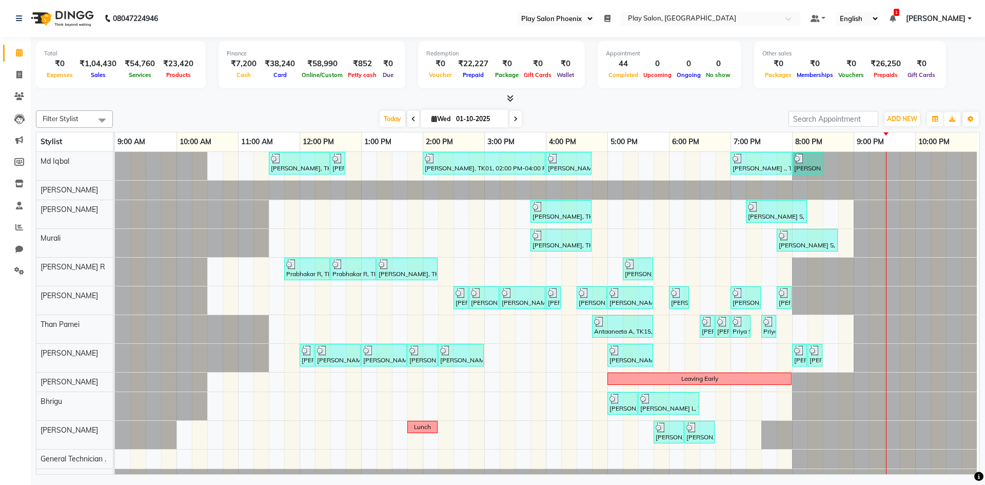
click at [625, 23] on ul "Select Register Play Salon Play Salon Phoenix Daily Open Registers nothing to s…" at bounding box center [658, 19] width 293 height 14
click at [594, 19] on select "Select Register Play Salon Play Salon Phoenix" at bounding box center [555, 19] width 77 height 14
click at [610, 15] on icon at bounding box center [607, 18] width 6 height 7
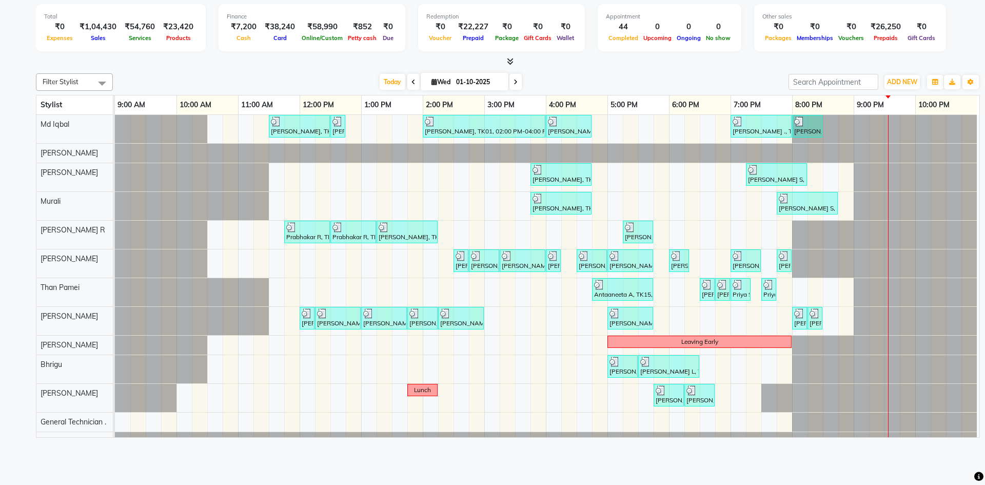
select select "90"
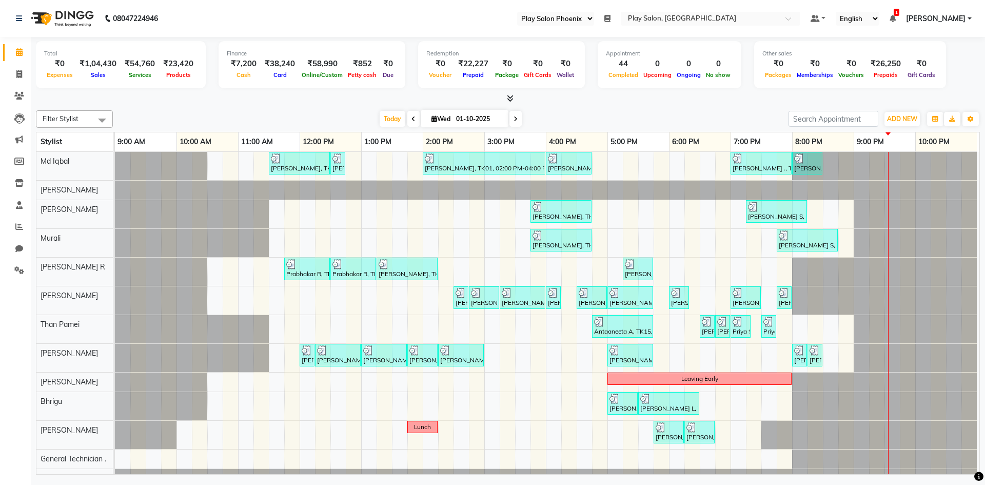
click at [515, 121] on icon at bounding box center [515, 119] width 4 height 6
type input "02-10-2025"
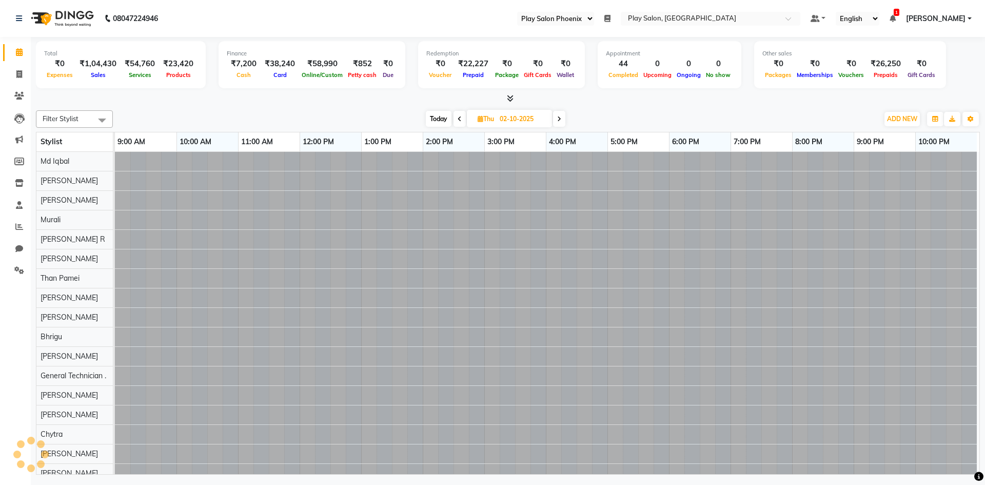
scroll to position [0, 5]
